Goal: Find specific page/section: Find specific page/section

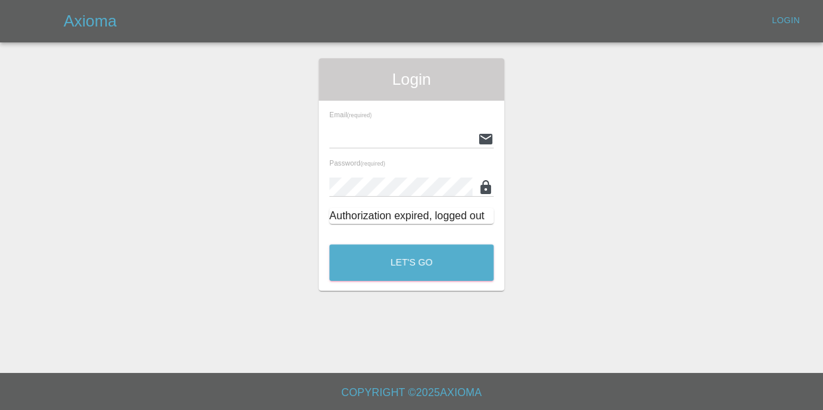
type input "kieron@ogpaintwork.uk"
click at [425, 284] on div "Let's Go" at bounding box center [412, 259] width 166 height 50
click at [427, 268] on button "Let's Go" at bounding box center [411, 262] width 164 height 36
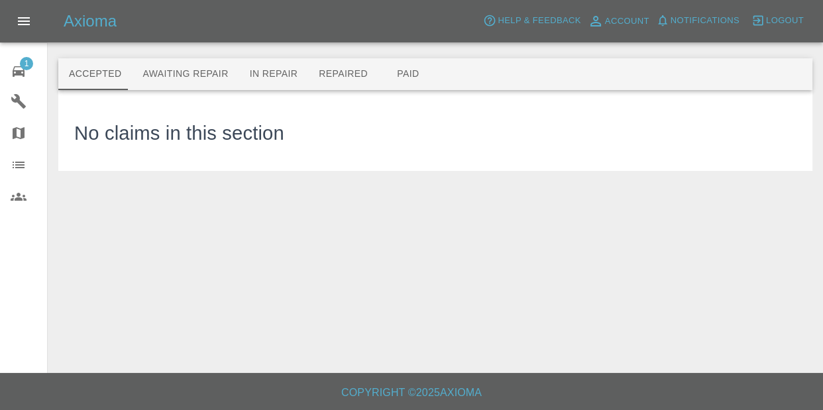
click at [25, 49] on nav "1 Repair home Garages Map Organization Users" at bounding box center [23, 133] width 47 height 170
click at [23, 60] on span "1" at bounding box center [26, 63] width 13 height 13
